Goal: Task Accomplishment & Management: Manage account settings

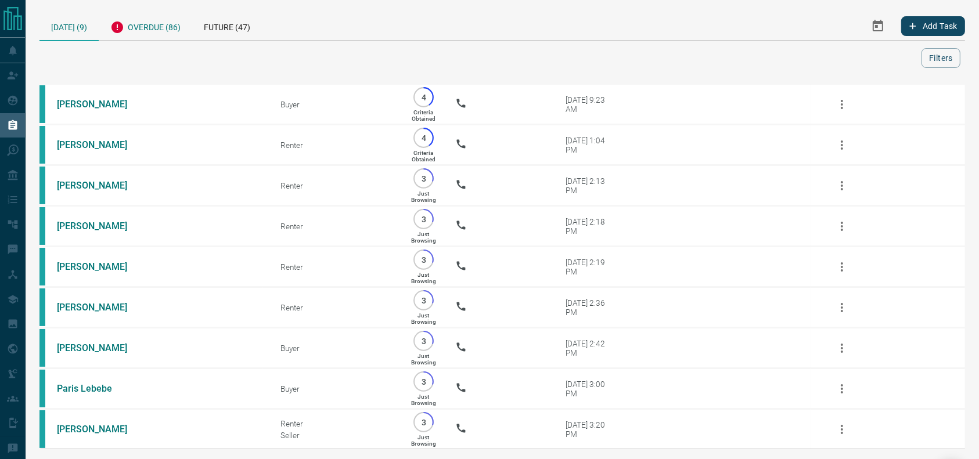
click at [166, 35] on div "Overdue (86)" at bounding box center [145, 26] width 93 height 28
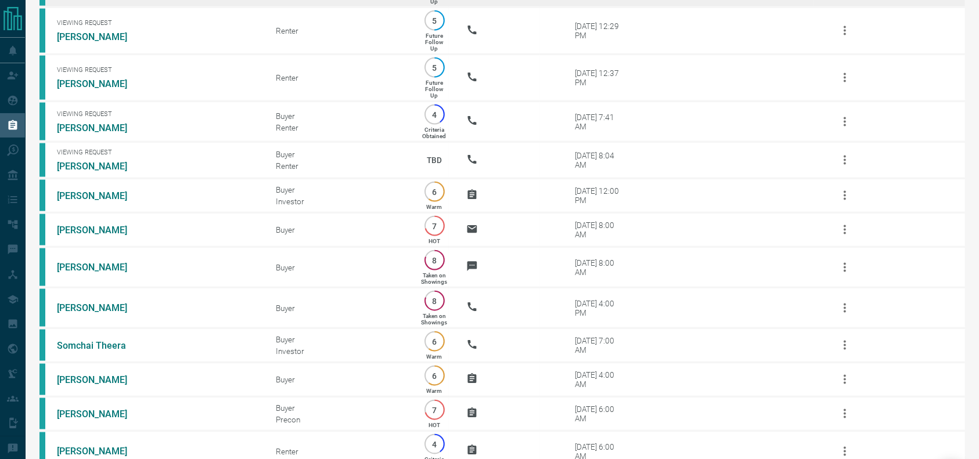
scroll to position [1566, 0]
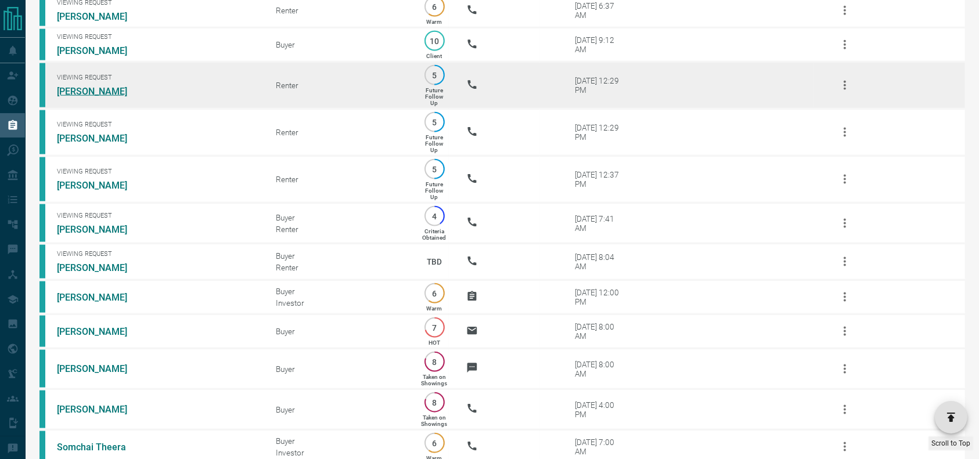
click at [63, 97] on link "[PERSON_NAME]" at bounding box center [100, 91] width 87 height 11
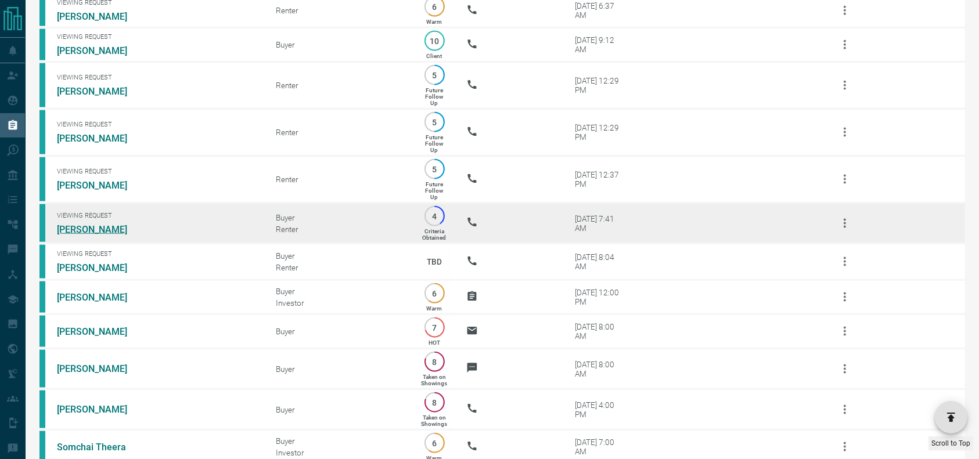
click at [89, 235] on link "[PERSON_NAME]" at bounding box center [100, 229] width 87 height 11
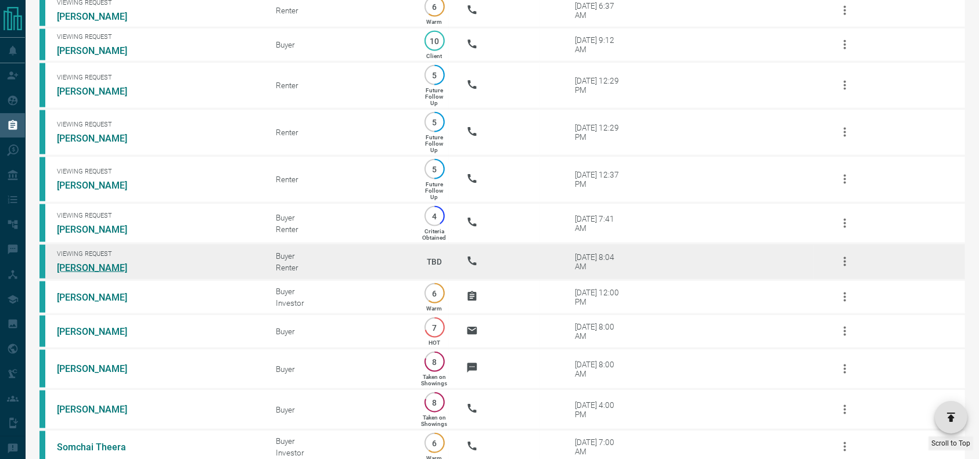
click at [83, 274] on link "[PERSON_NAME]" at bounding box center [100, 267] width 87 height 11
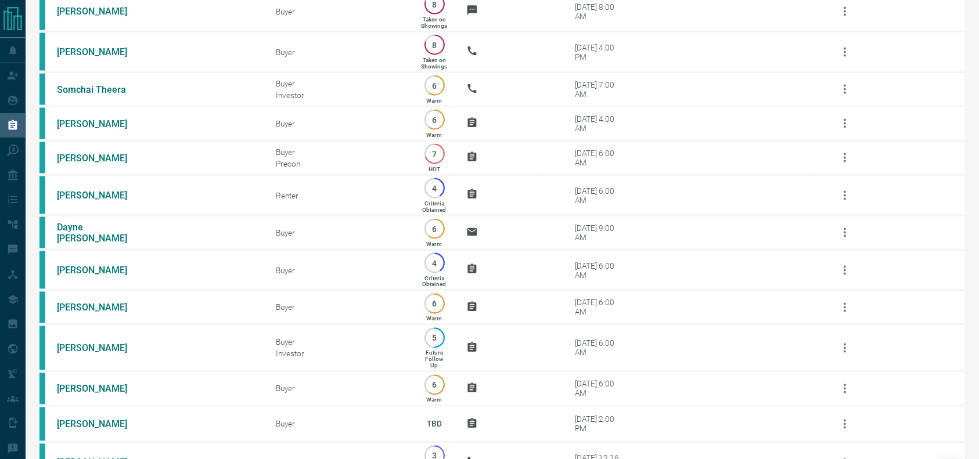
scroll to position [1975, 0]
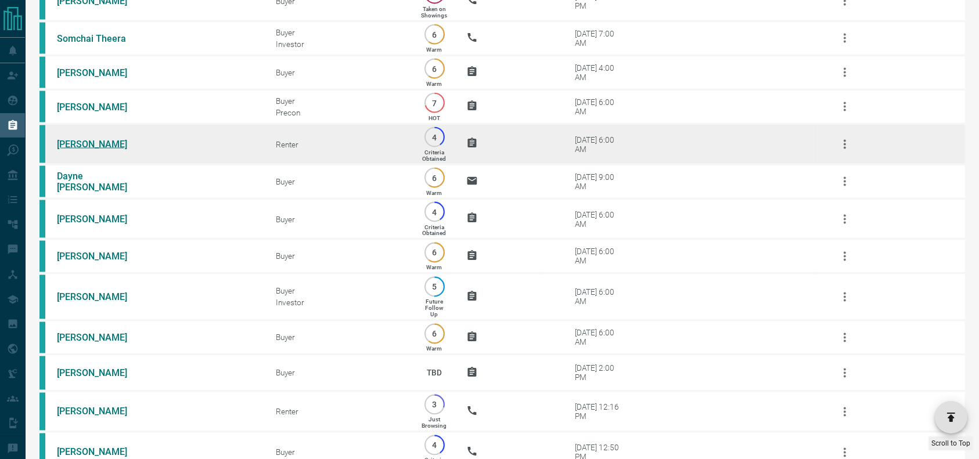
click at [103, 150] on link "[PERSON_NAME]" at bounding box center [100, 144] width 87 height 11
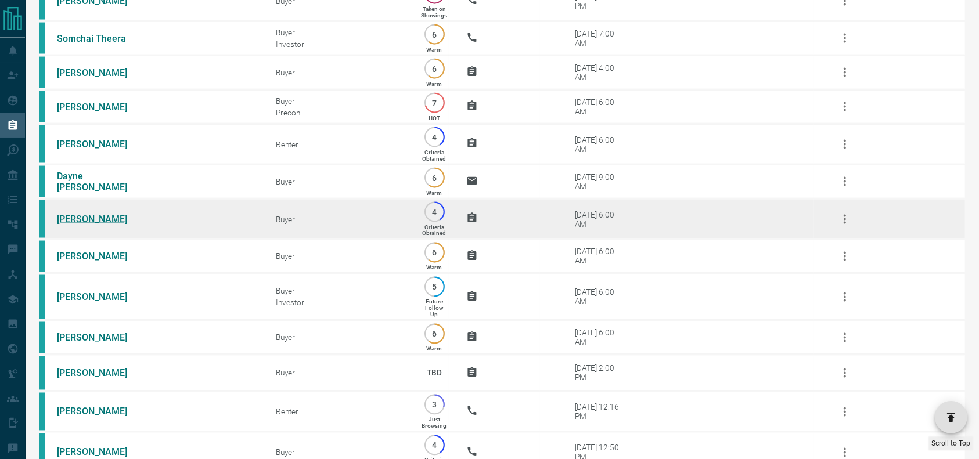
click at [92, 225] on link "[PERSON_NAME]" at bounding box center [100, 219] width 87 height 11
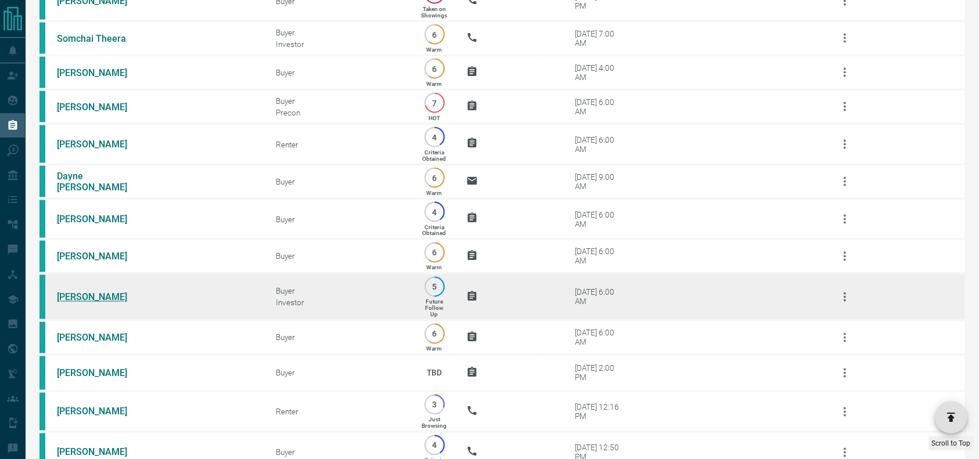
click at [98, 303] on link "[PERSON_NAME]" at bounding box center [100, 297] width 87 height 11
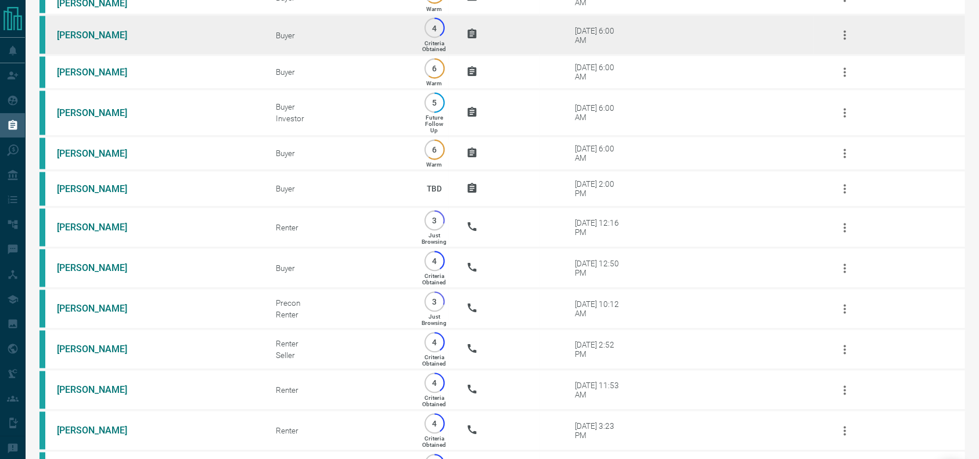
scroll to position [2164, 0]
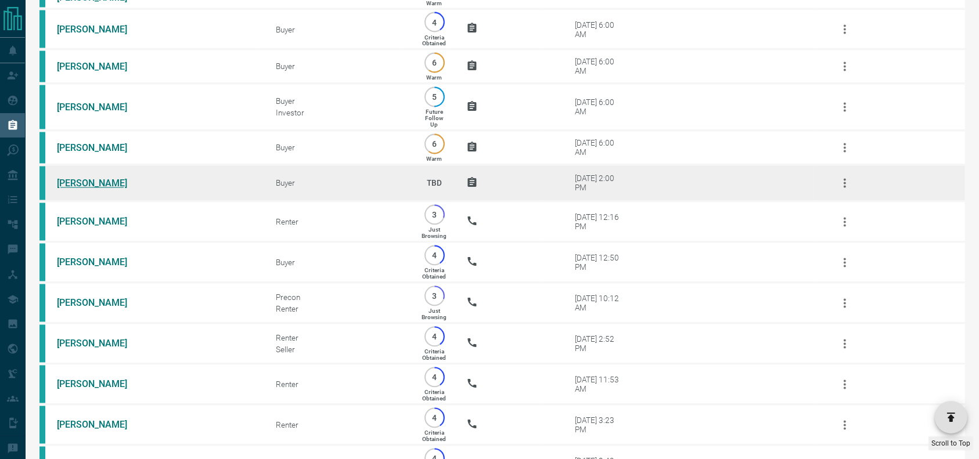
click at [85, 189] on link "[PERSON_NAME]" at bounding box center [100, 183] width 87 height 11
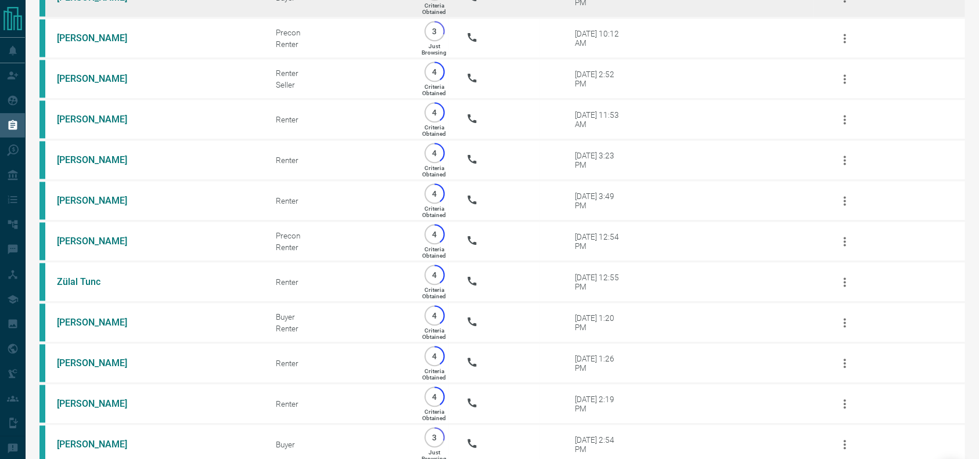
scroll to position [2430, 0]
